Goal: Task Accomplishment & Management: Use online tool/utility

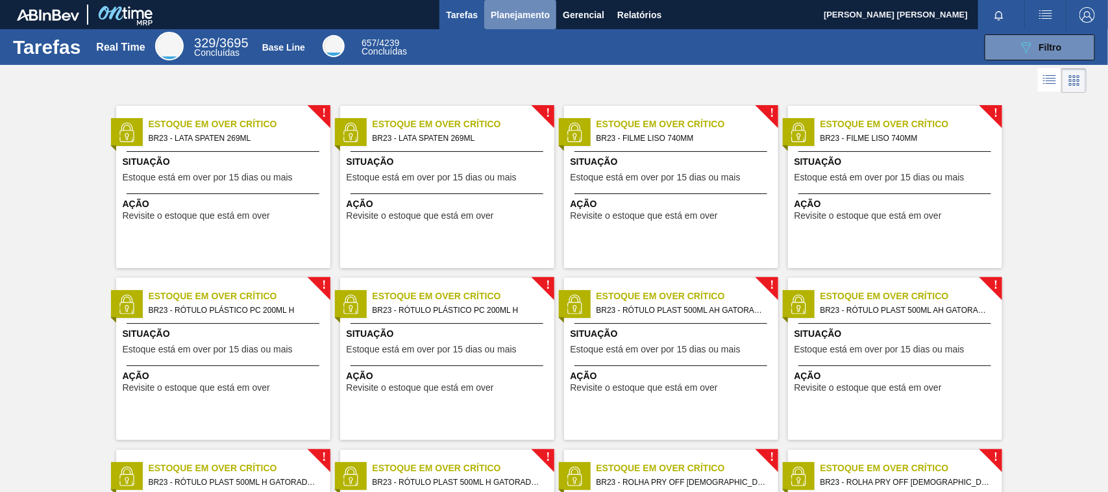
click at [531, 15] on span "Planejamento" at bounding box center [520, 15] width 59 height 16
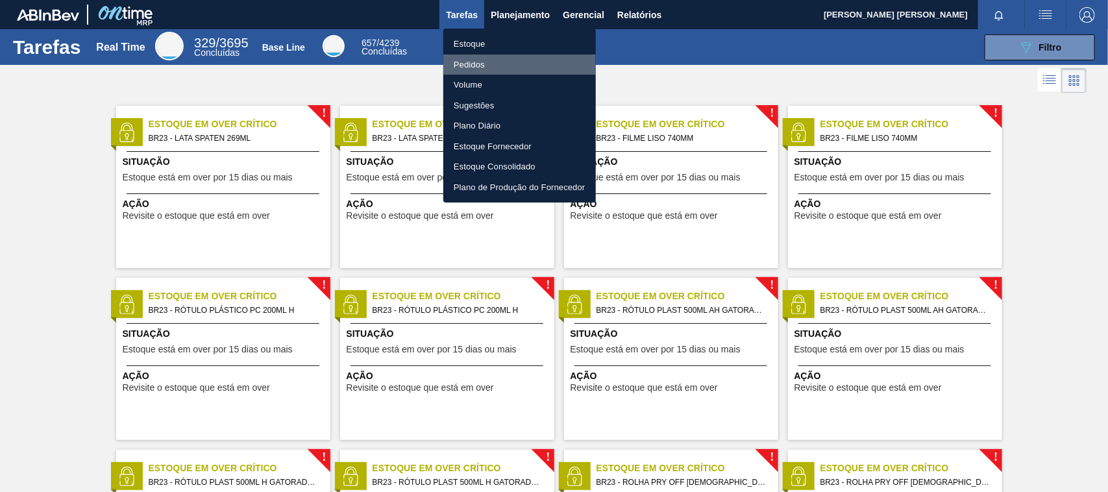
click at [491, 68] on li "Pedidos" at bounding box center [519, 65] width 153 height 21
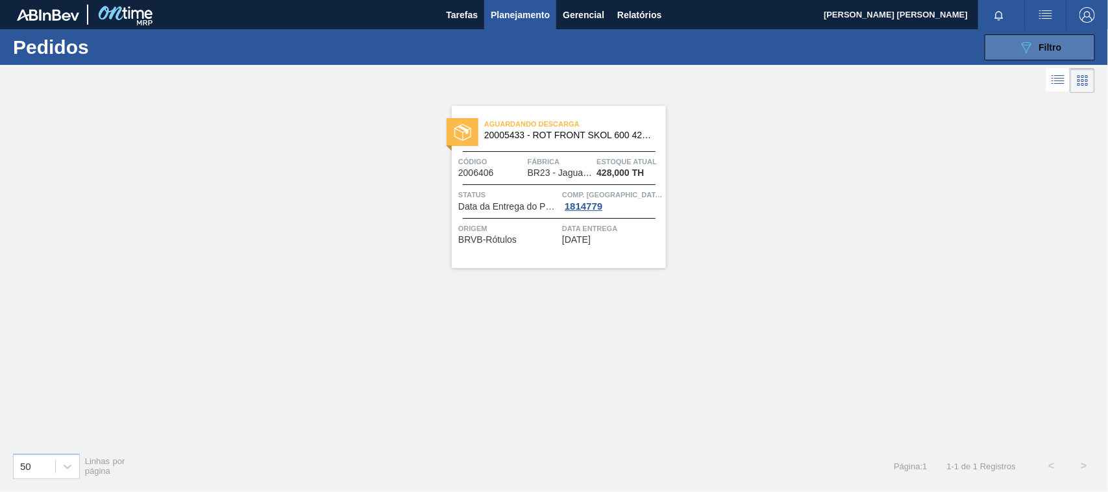
click at [1032, 47] on icon "089F7B8B-B2A5-4AFE-B5C0-19BA573D28AC" at bounding box center [1027, 48] width 16 height 16
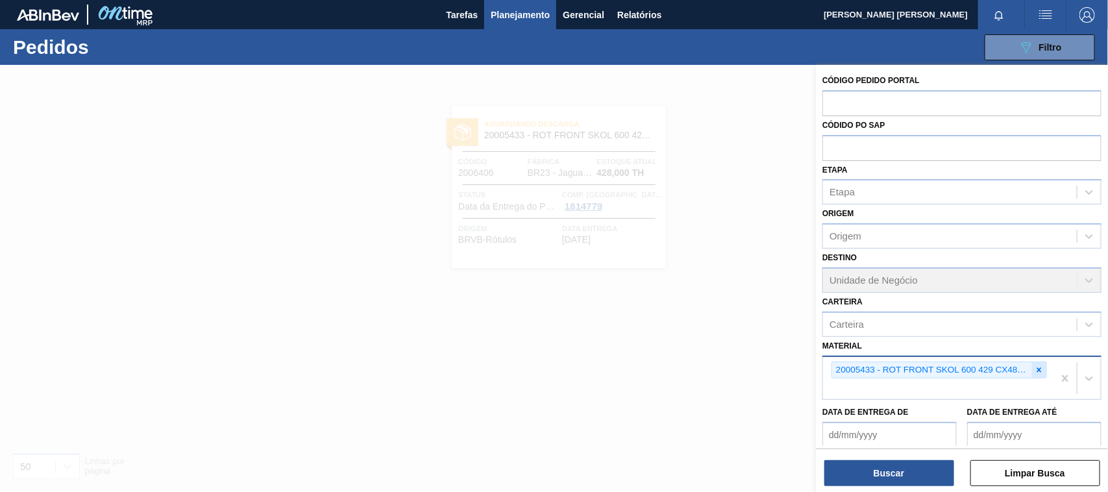
click at [1040, 369] on icon at bounding box center [1039, 370] width 9 height 9
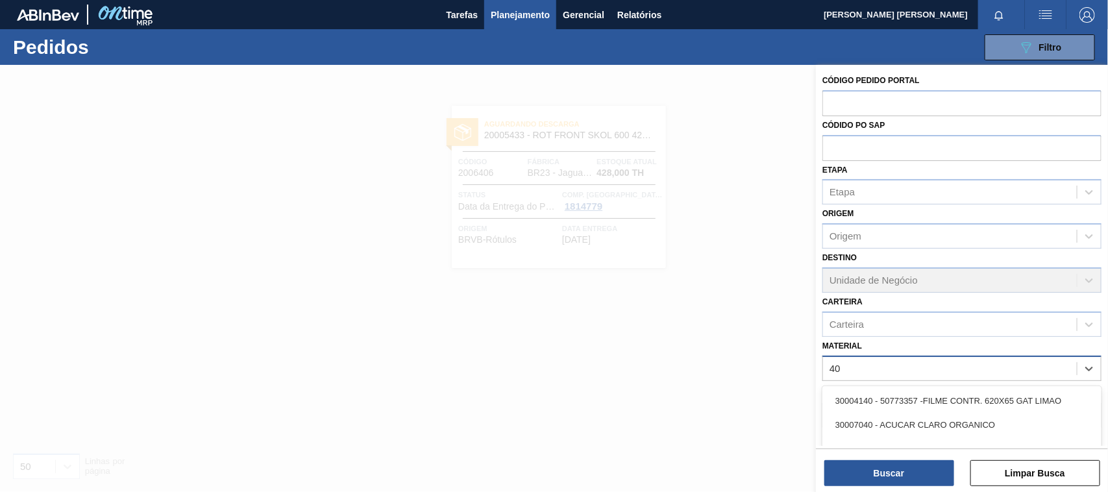
type input "40g"
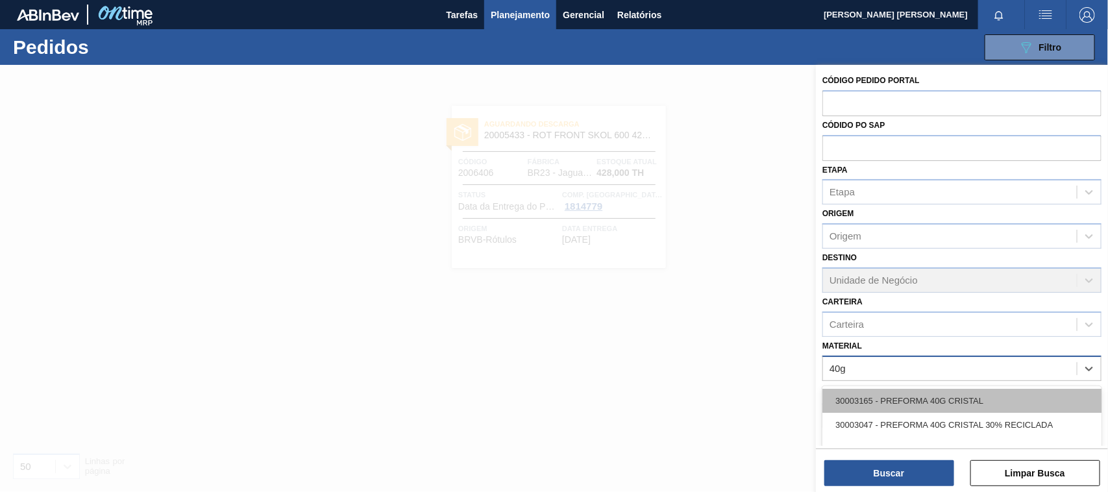
click at [982, 400] on div "30003165 - PREFORMA 40G CRISTAL" at bounding box center [962, 401] width 279 height 24
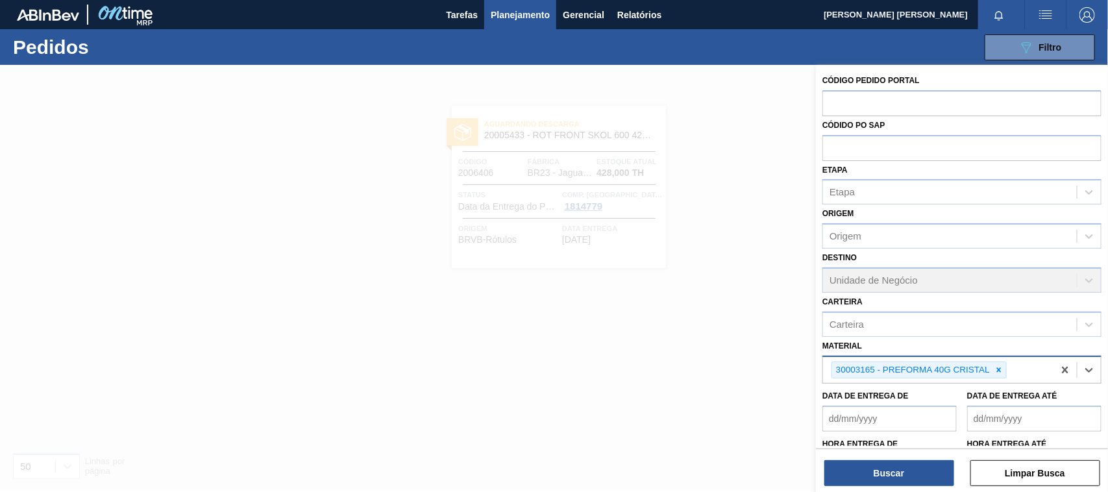
scroll to position [54, 0]
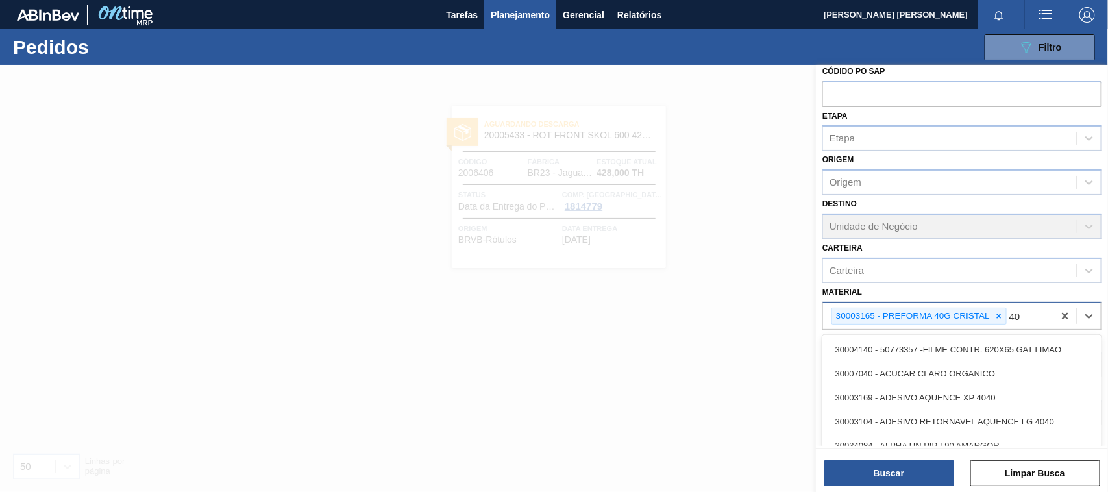
type input "40g"
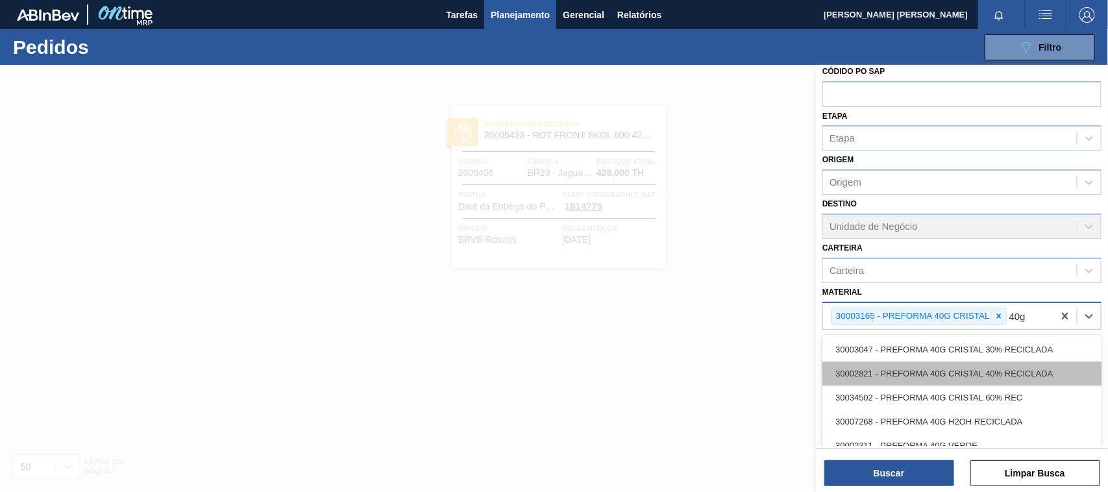
click at [1007, 371] on div "30002821 - PREFORMA 40G CRISTAL 40% RECICLADA" at bounding box center [962, 374] width 279 height 24
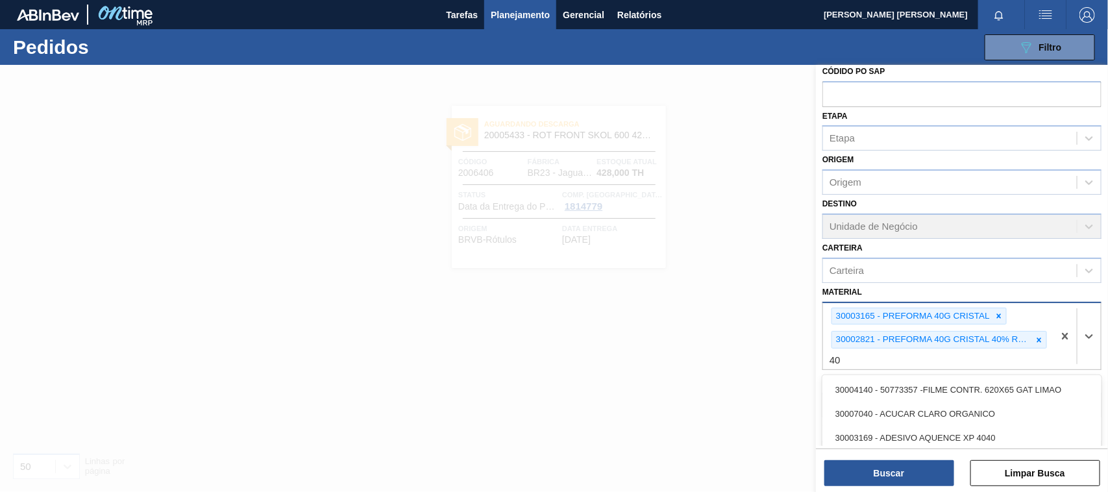
type input "40g"
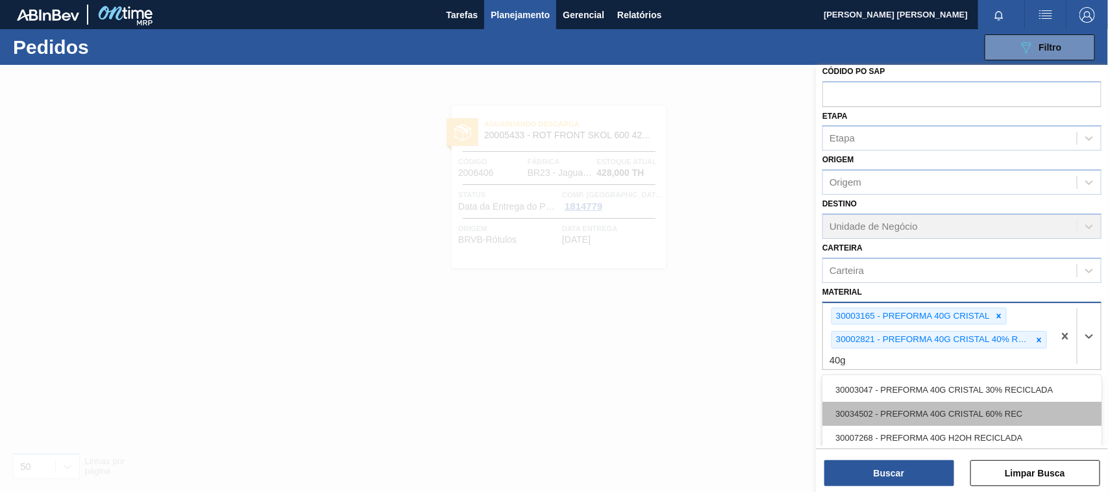
click at [1026, 416] on div "30034502 - PREFORMA 40G CRISTAL 60% REC" at bounding box center [962, 414] width 279 height 24
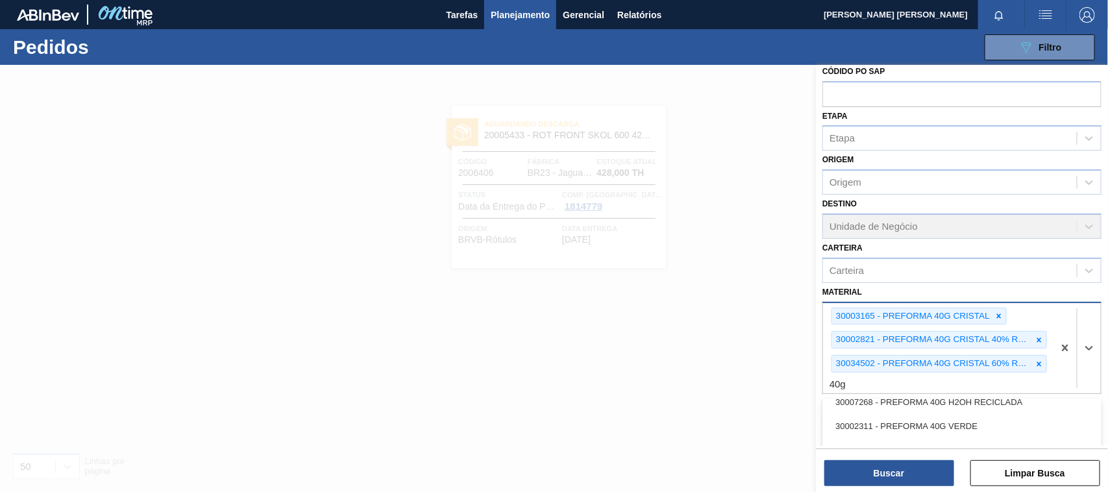
scroll to position [119, 0]
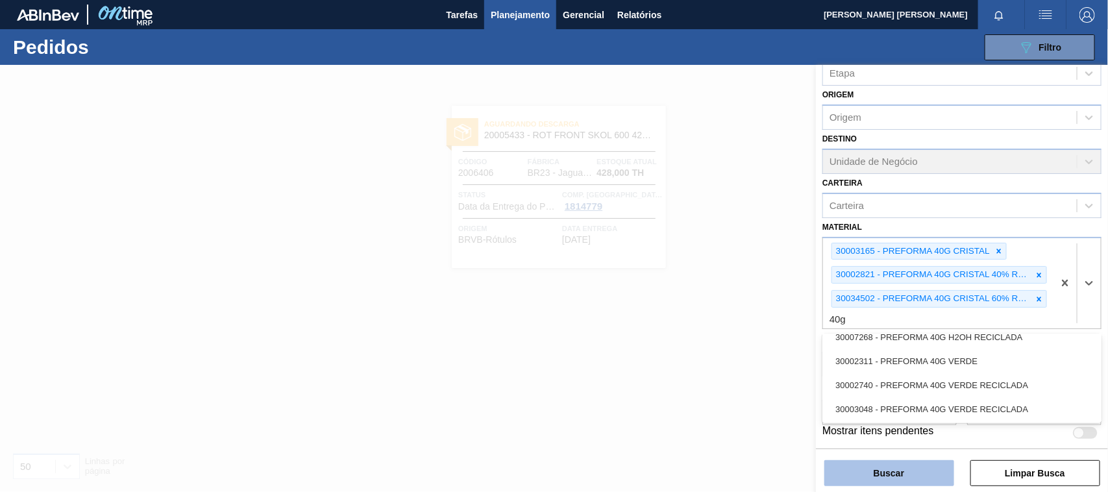
type input "40g"
click at [871, 479] on button "Buscar" at bounding box center [890, 473] width 130 height 26
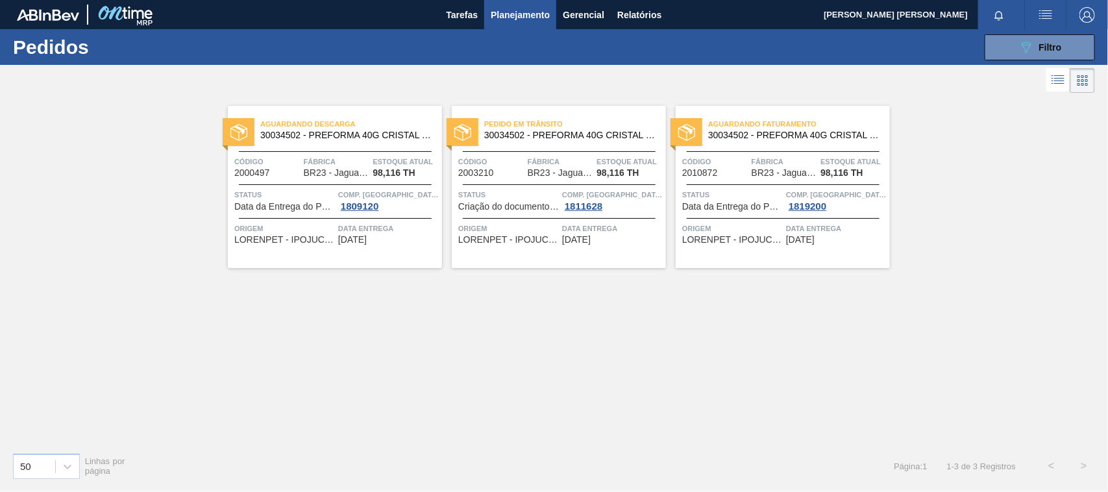
click at [343, 138] on span "30034502 - PREFORMA 40G CRISTAL 60% REC" at bounding box center [345, 136] width 171 height 10
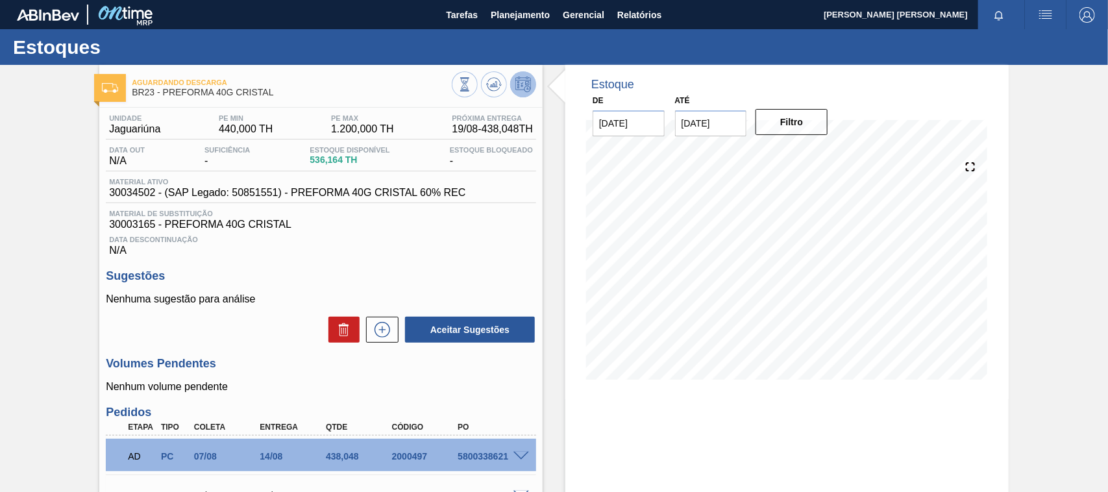
scroll to position [162, 0]
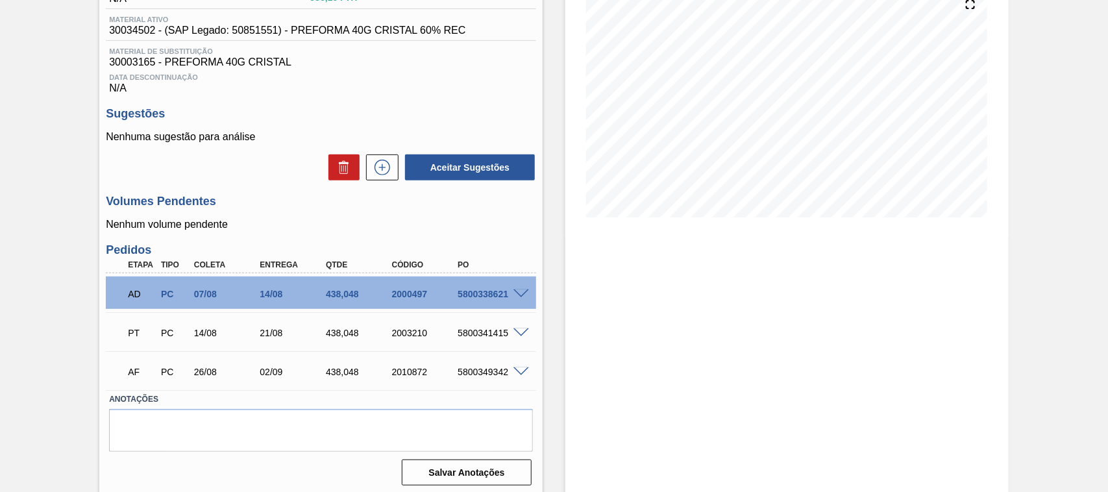
click at [482, 296] on div "5800338621" at bounding box center [491, 294] width 73 height 10
copy div "5800338621"
